Goal: Navigation & Orientation: Find specific page/section

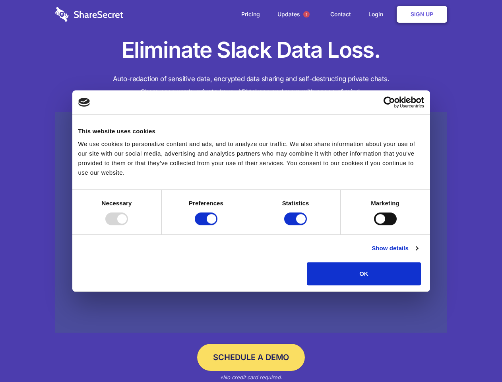
click at [128, 225] on div at bounding box center [116, 218] width 23 height 13
click at [217, 225] on input "Preferences" at bounding box center [206, 218] width 23 height 13
checkbox input "false"
click at [297, 225] on input "Statistics" at bounding box center [295, 218] width 23 height 13
checkbox input "false"
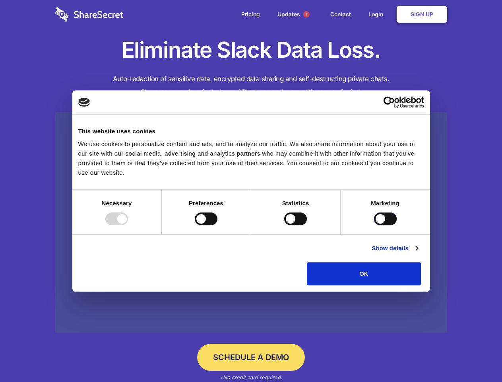
click at [374, 225] on input "Marketing" at bounding box center [385, 218] width 23 height 13
checkbox input "true"
click at [418, 253] on link "Show details" at bounding box center [395, 248] width 46 height 10
click at [0, 0] on li "Necessary 7 Necessary cookies help make a website usable by enabling basic func…" at bounding box center [0, 0] width 0 height 0
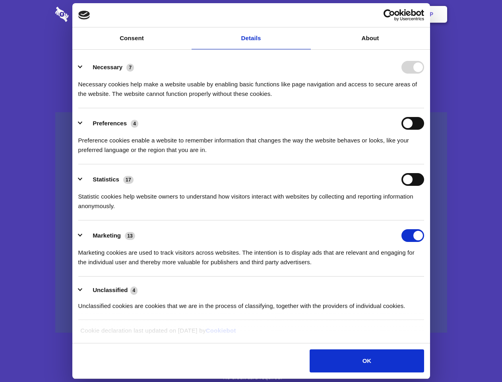
click at [306, 14] on span "1" at bounding box center [306, 14] width 6 height 6
